Goal: Navigation & Orientation: Understand site structure

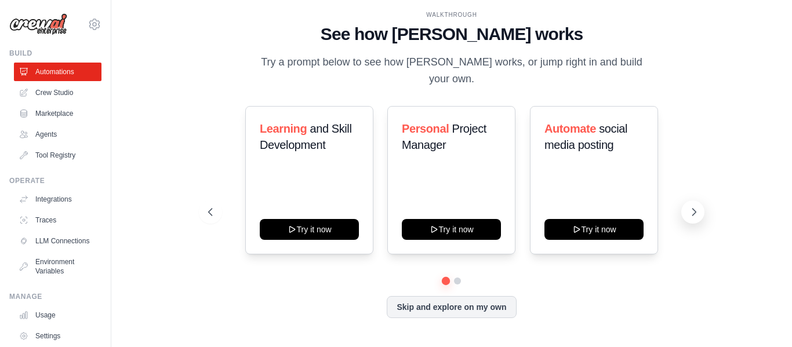
click at [693, 206] on icon at bounding box center [694, 212] width 12 height 12
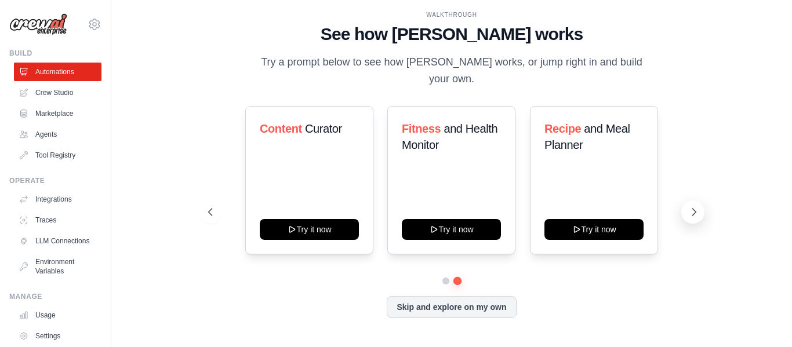
click at [693, 206] on icon at bounding box center [694, 212] width 12 height 12
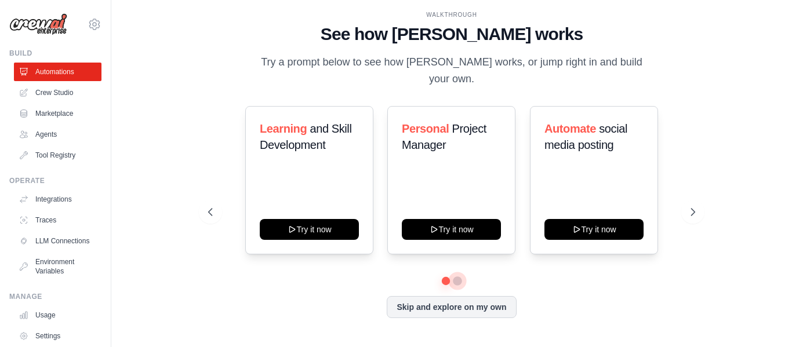
click at [457, 277] on button at bounding box center [457, 281] width 9 height 9
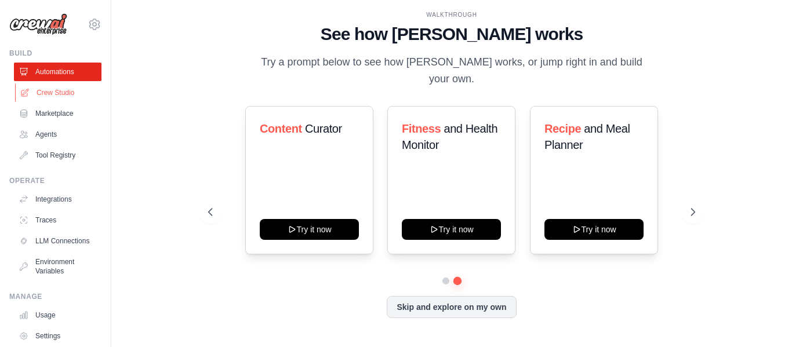
click at [55, 92] on link "Crew Studio" at bounding box center [59, 92] width 88 height 19
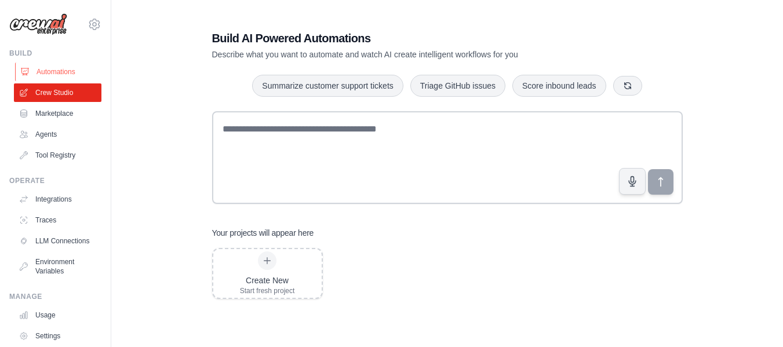
click at [57, 72] on link "Automations" at bounding box center [59, 72] width 88 height 19
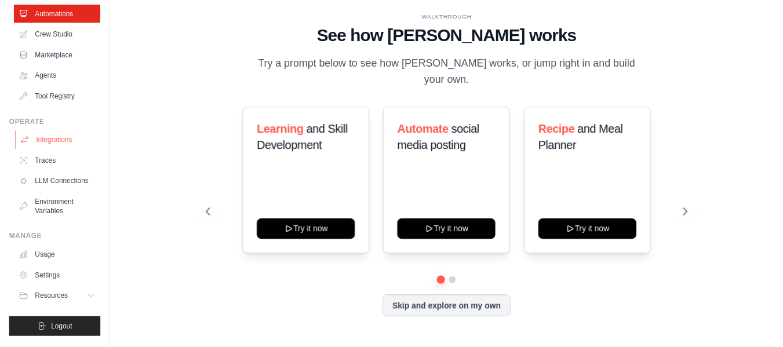
scroll to position [69, 0]
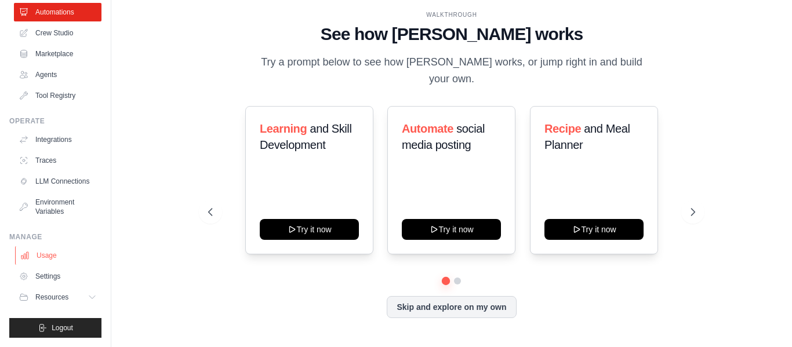
click at [52, 255] on link "Usage" at bounding box center [59, 255] width 88 height 19
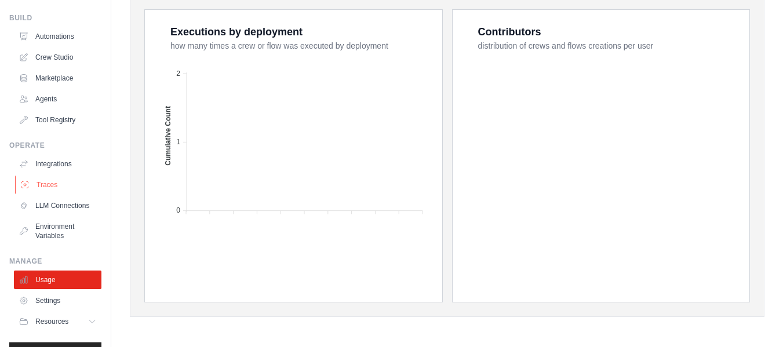
scroll to position [69, 0]
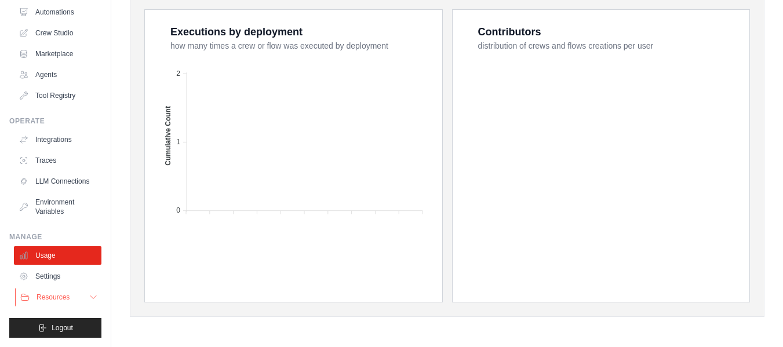
click at [52, 297] on span "Resources" at bounding box center [53, 297] width 33 height 9
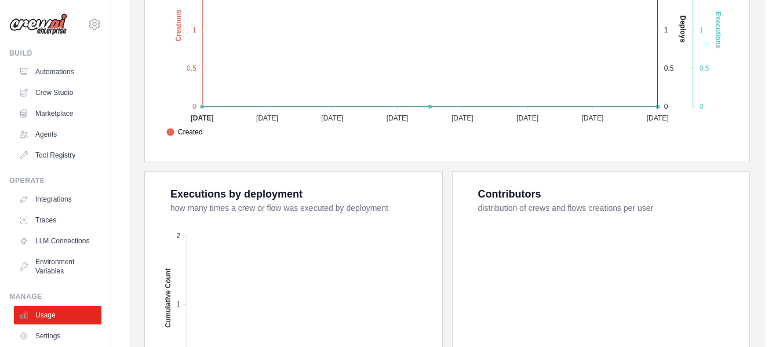
scroll to position [319, 0]
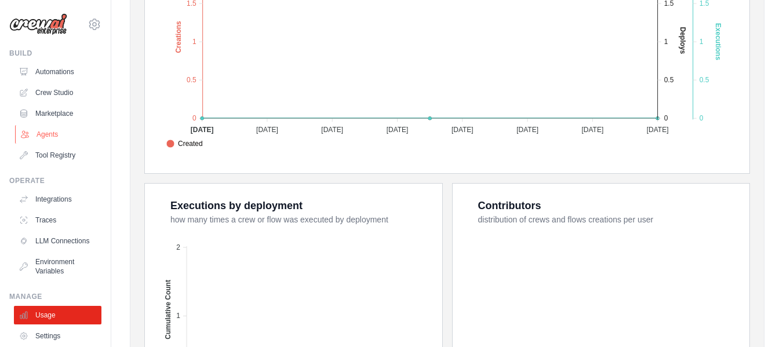
click at [45, 128] on link "Agents" at bounding box center [59, 134] width 88 height 19
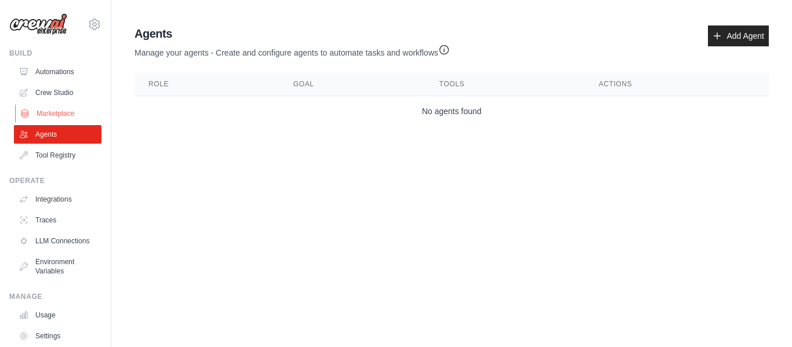
click at [60, 110] on link "Marketplace" at bounding box center [59, 113] width 88 height 19
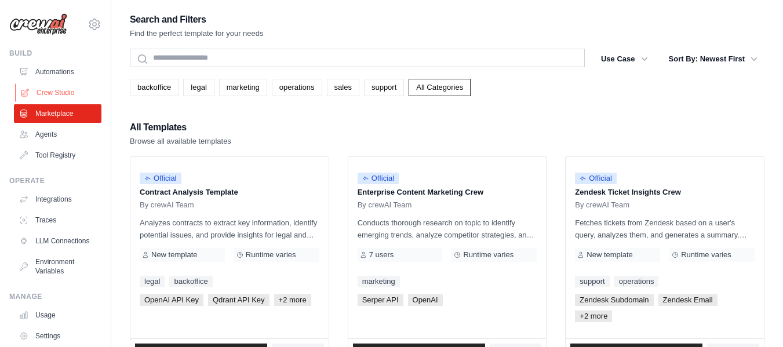
click at [48, 93] on link "Crew Studio" at bounding box center [59, 92] width 88 height 19
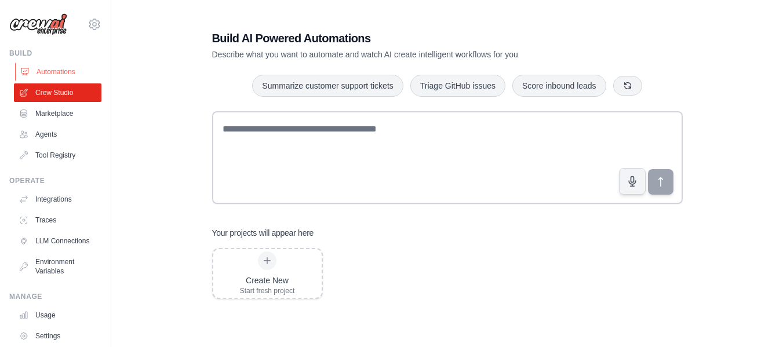
click at [55, 74] on link "Automations" at bounding box center [59, 72] width 88 height 19
